Goal: Transaction & Acquisition: Subscribe to service/newsletter

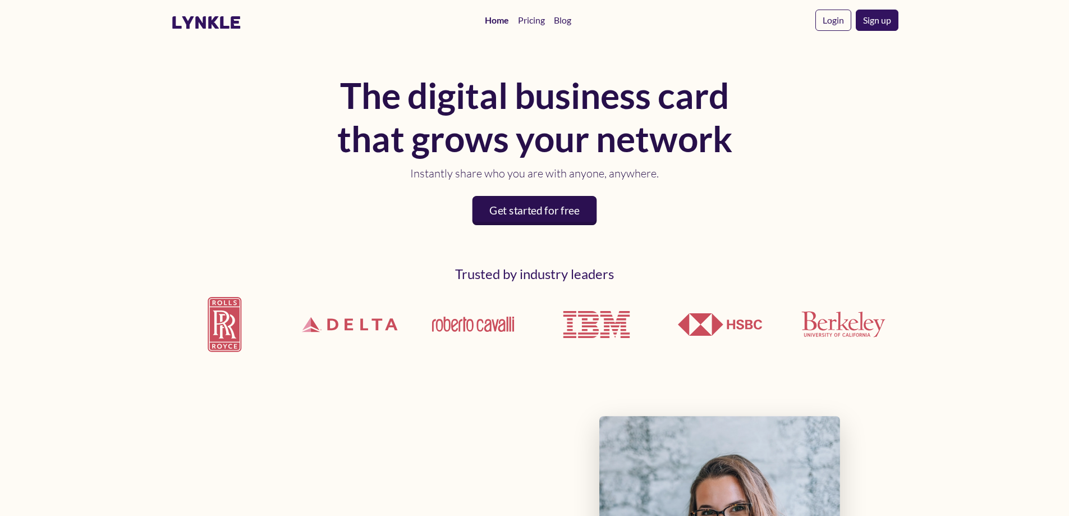
click at [550, 209] on link "Get started for free" at bounding box center [535, 210] width 125 height 29
click at [541, 24] on link "Pricing" at bounding box center [532, 20] width 36 height 22
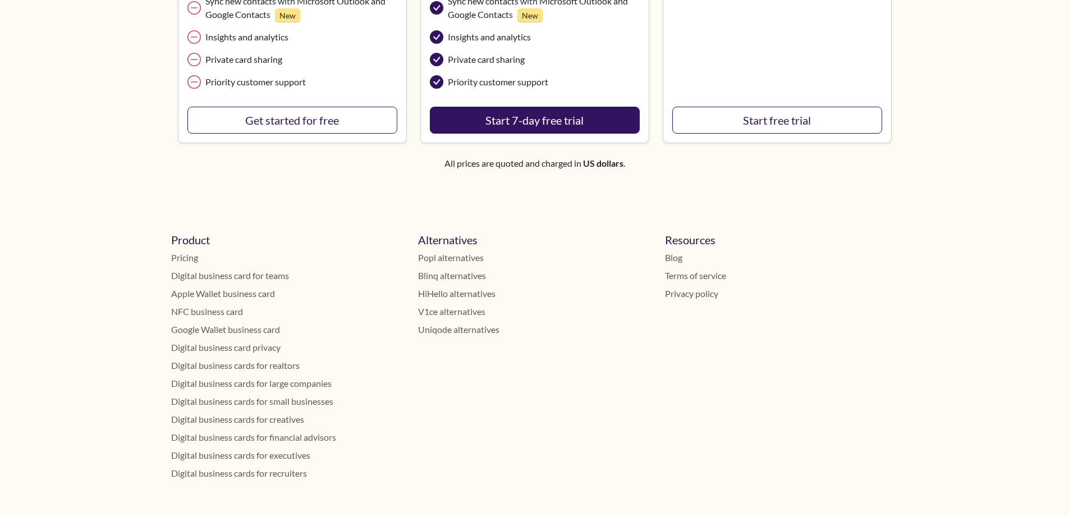
scroll to position [524, 0]
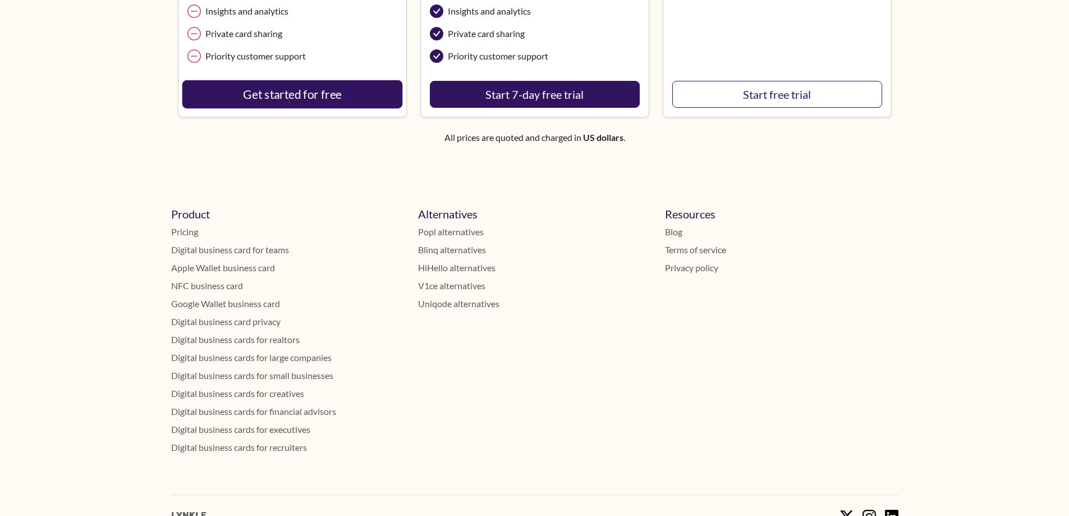
click at [308, 100] on link "Get started for free" at bounding box center [292, 94] width 221 height 28
